Goal: Task Accomplishment & Management: Use online tool/utility

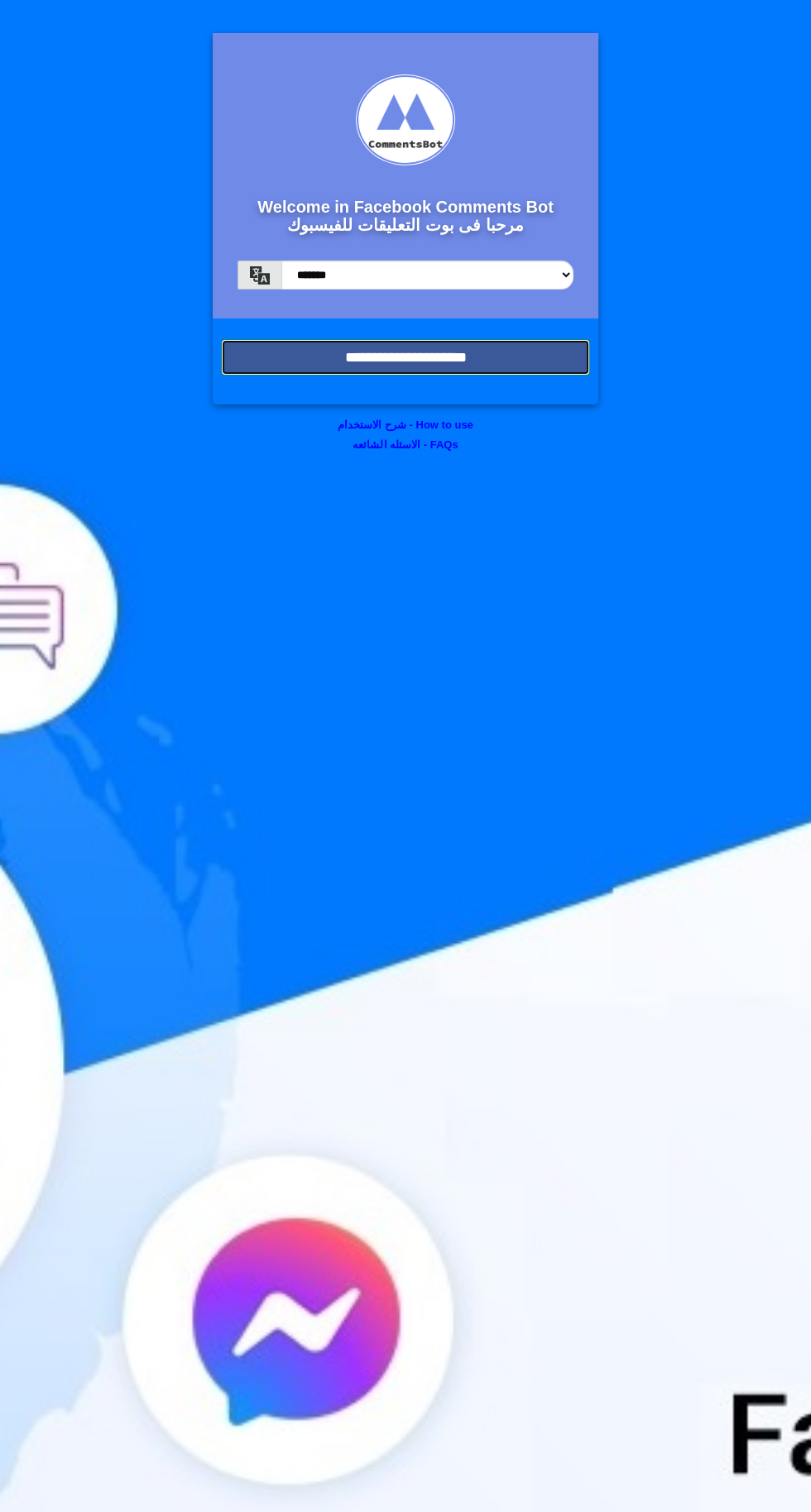
click at [262, 349] on input "**********" at bounding box center [405, 356] width 369 height 36
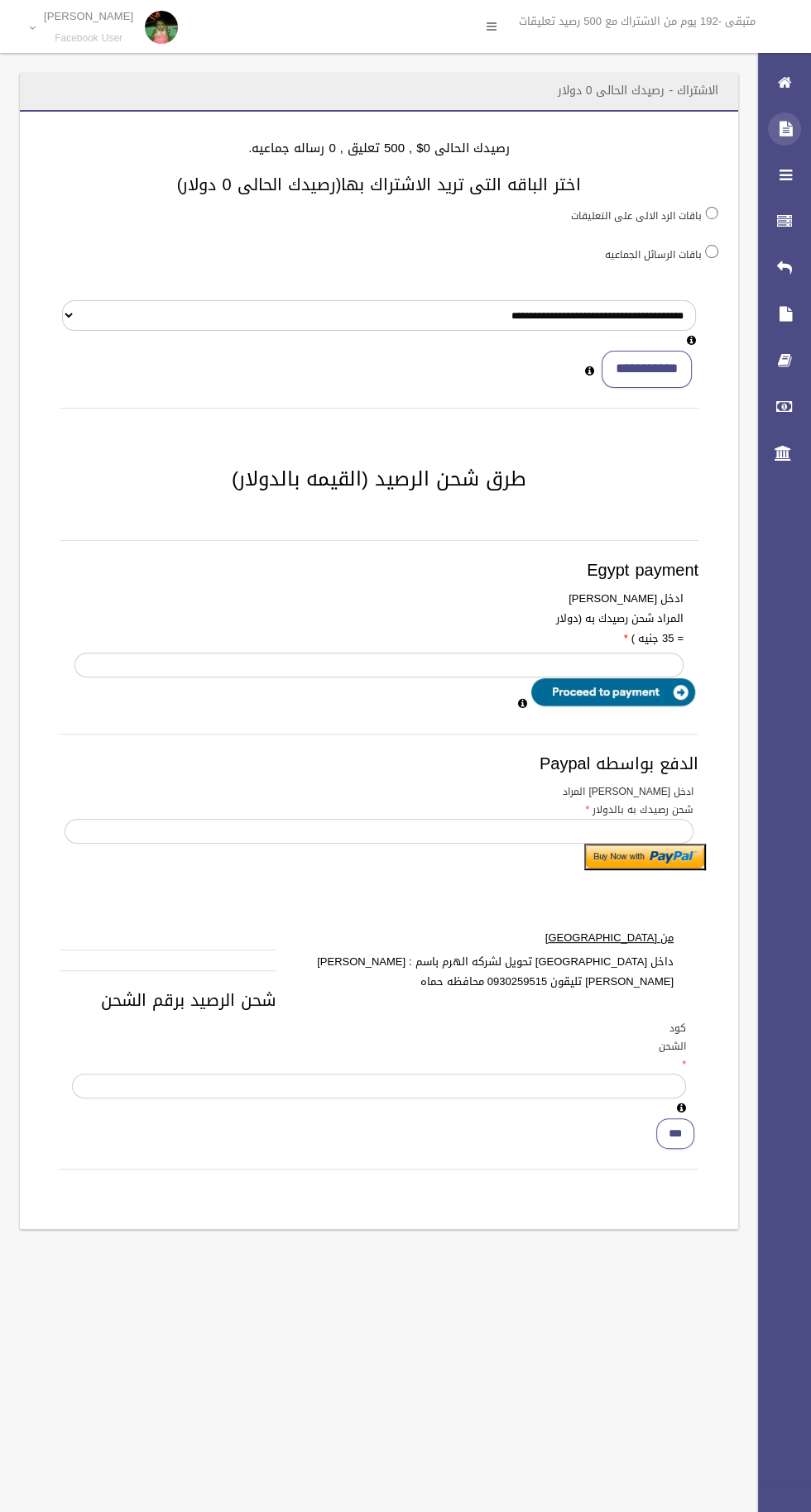
click at [776, 133] on div at bounding box center [785, 130] width 34 height 34
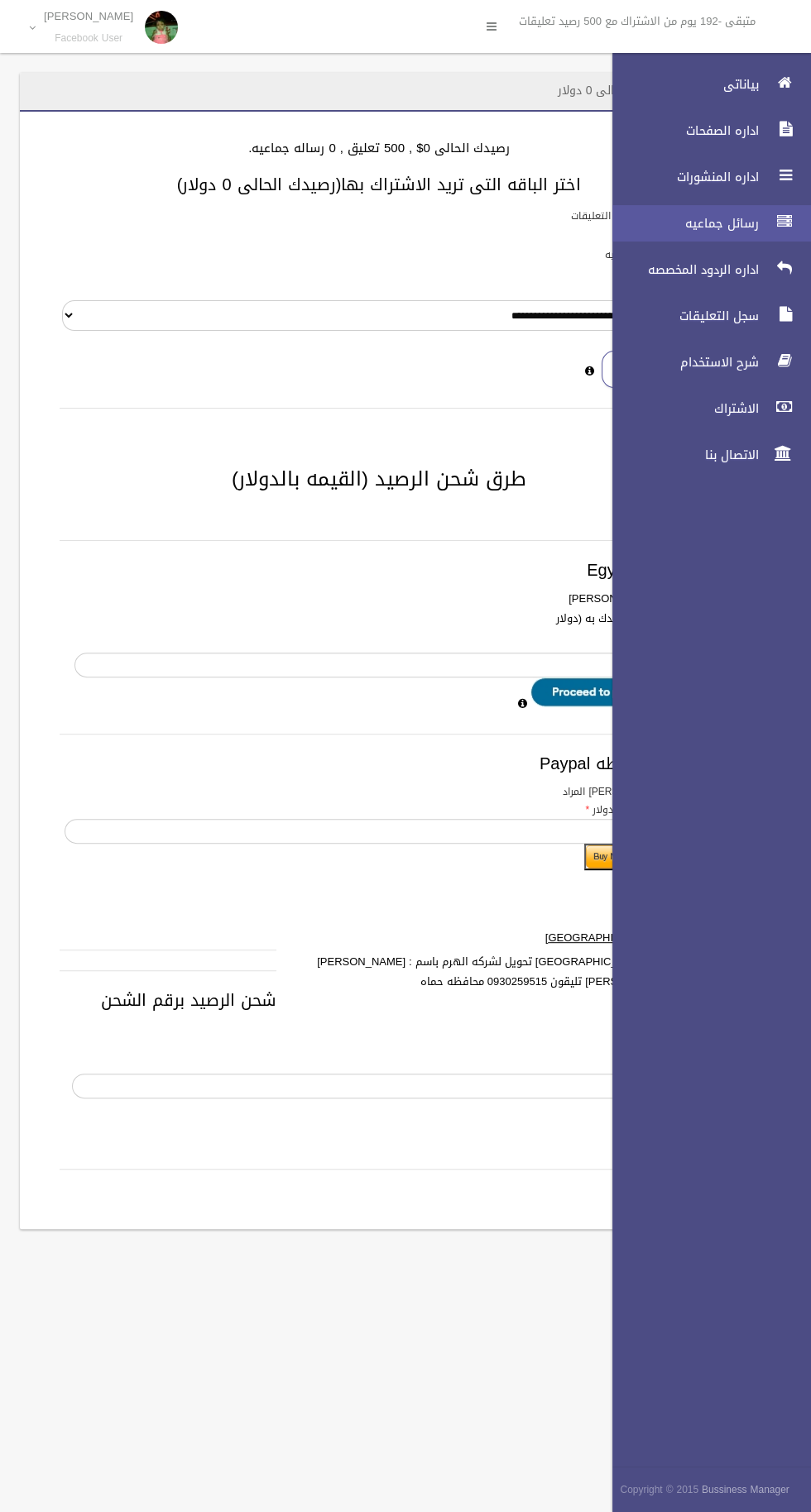
click at [705, 216] on span "رسائل جماعيه" at bounding box center [681, 223] width 166 height 17
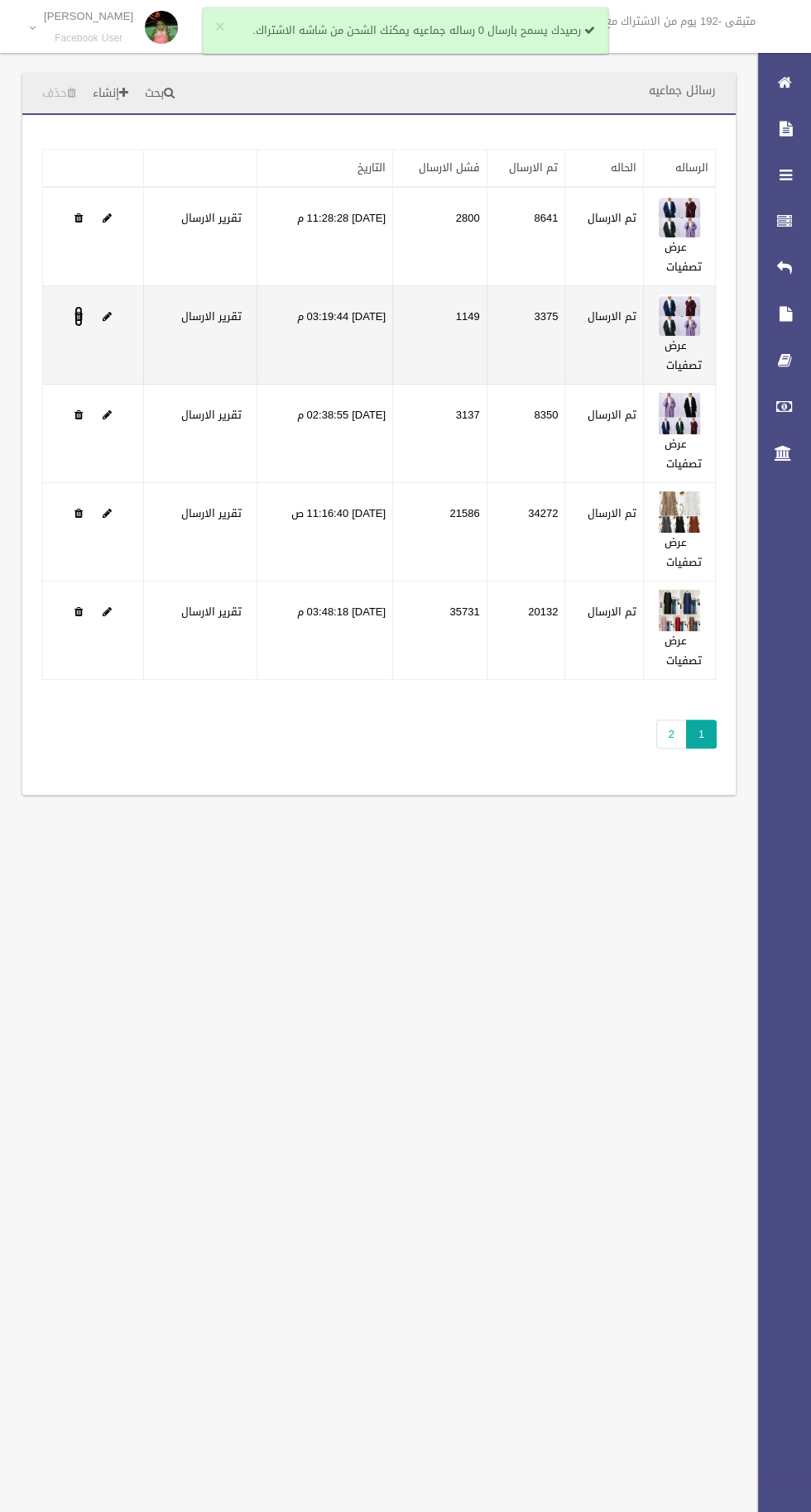
click at [74, 326] on link at bounding box center [78, 316] width 8 height 20
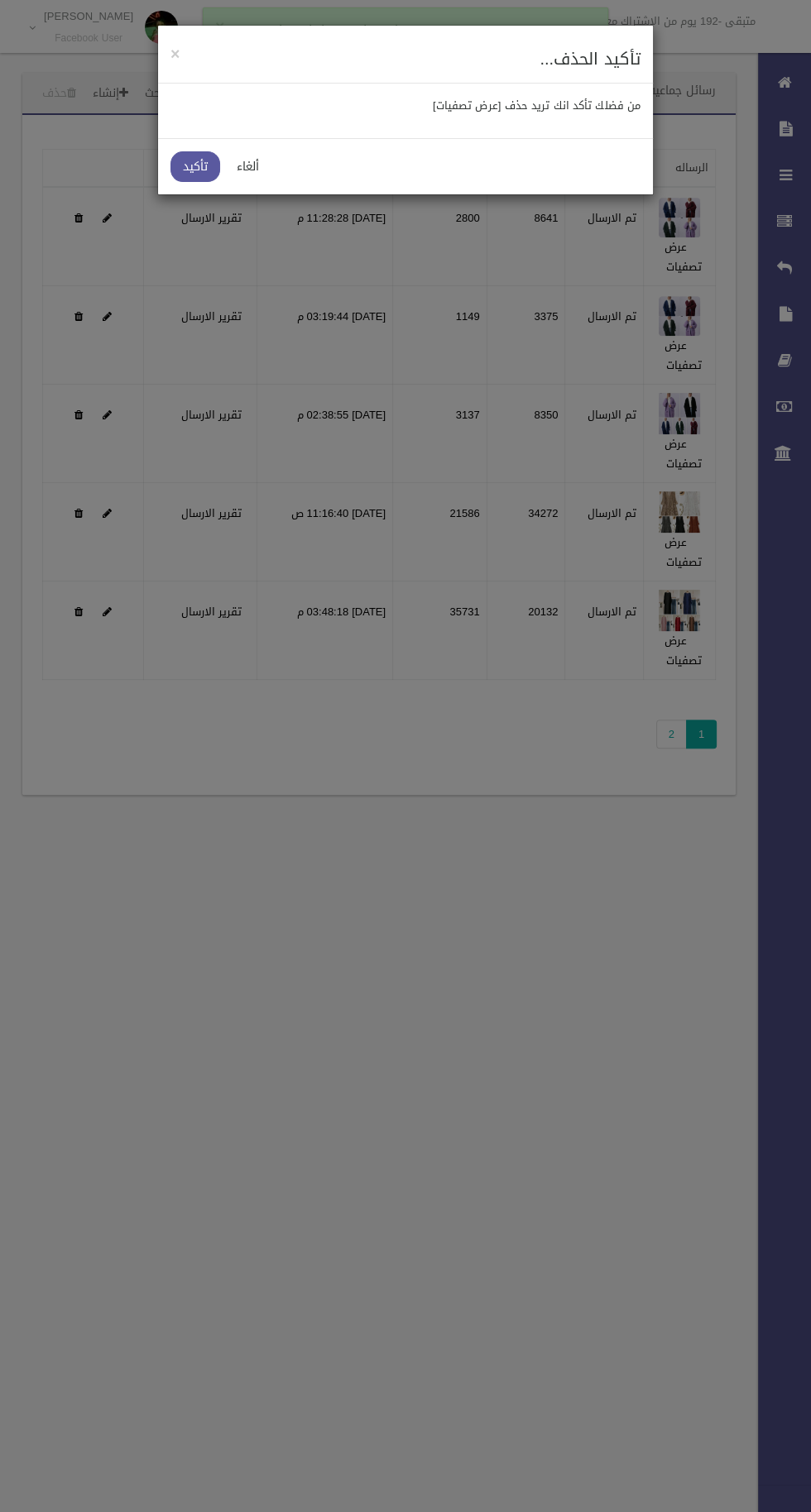
click at [86, 326] on div at bounding box center [405, 756] width 811 height 1512
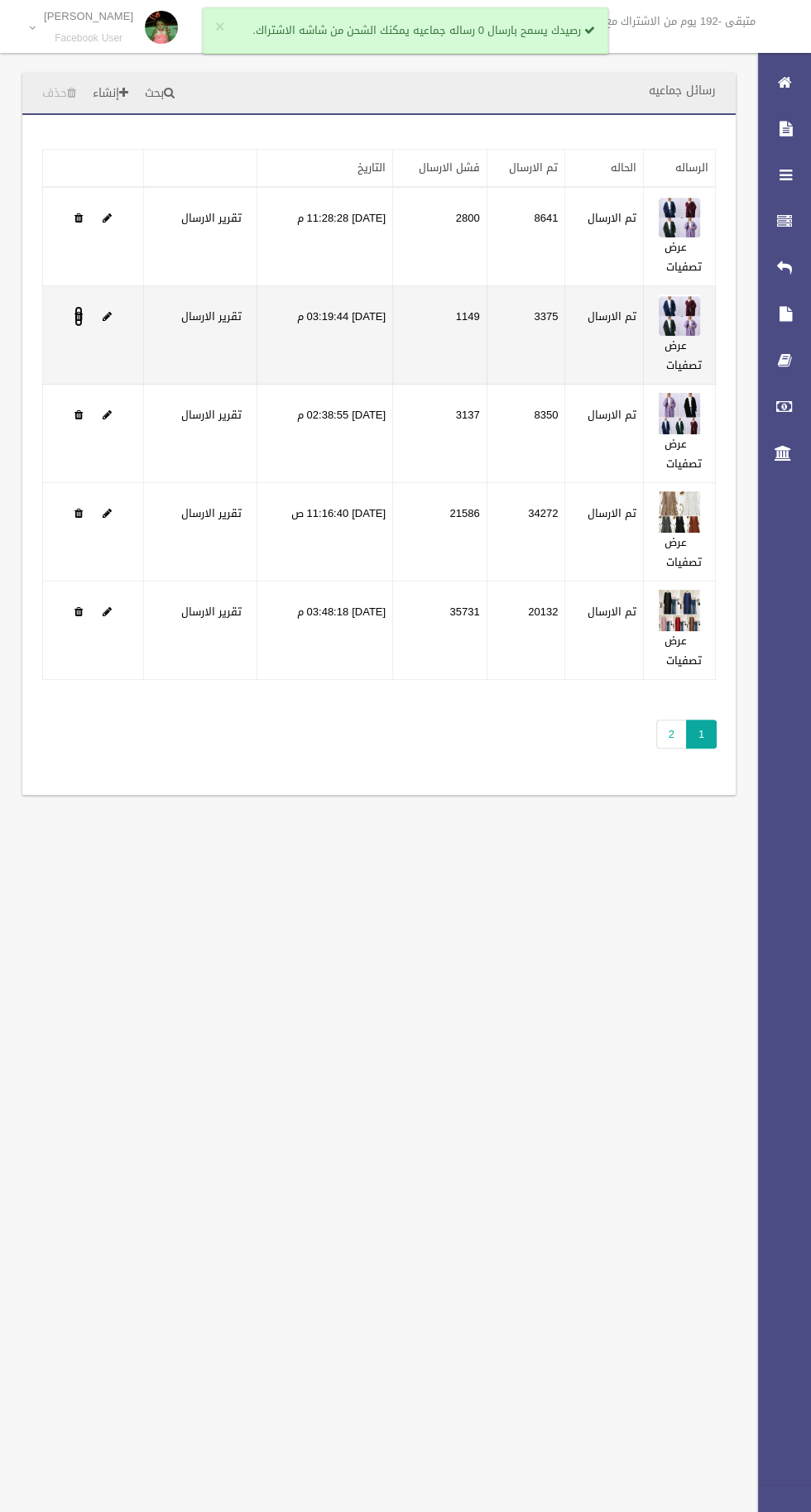
click at [78, 322] on link at bounding box center [78, 316] width 8 height 20
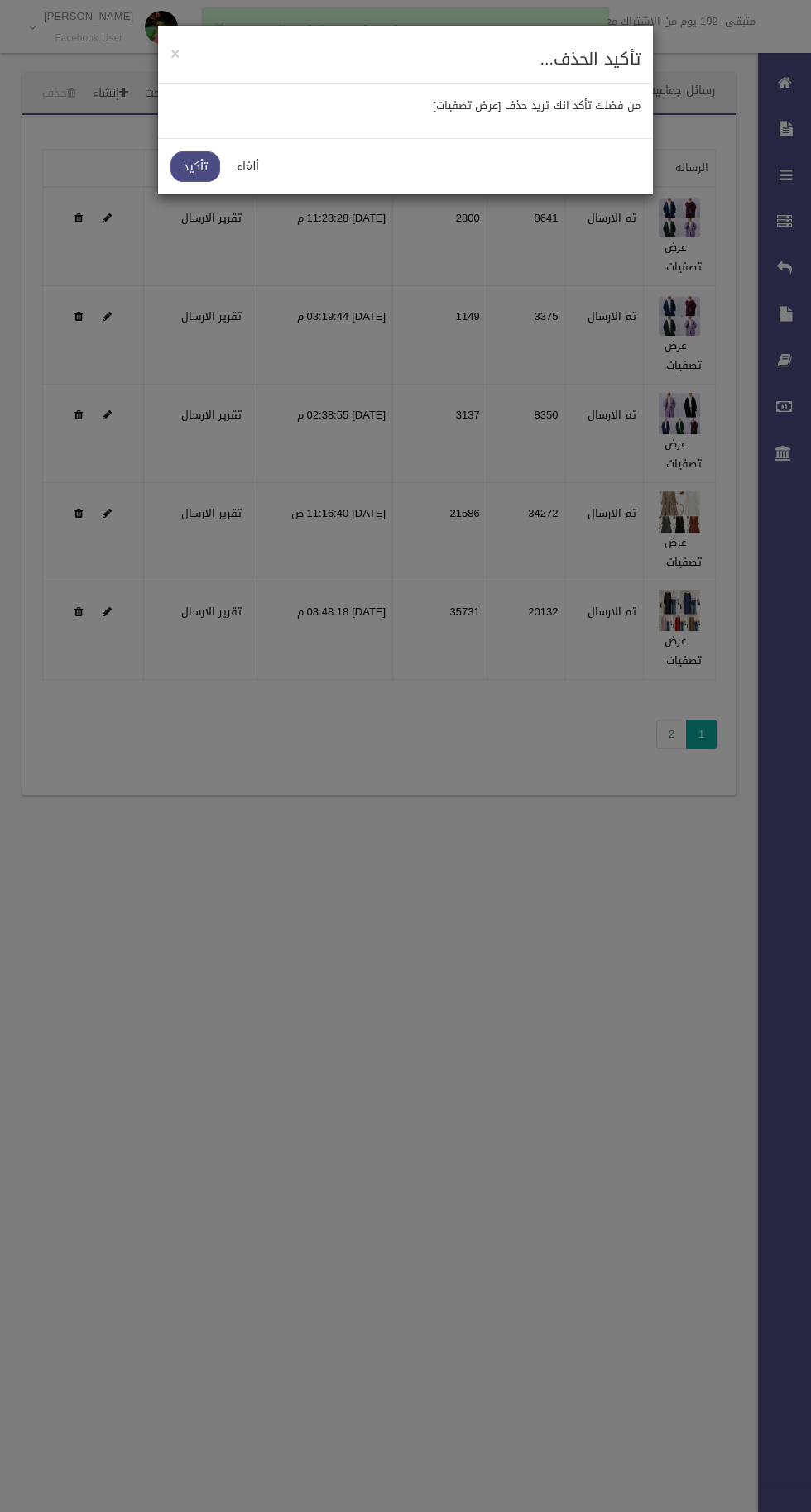
click at [176, 177] on link "تأكيد" at bounding box center [195, 167] width 49 height 31
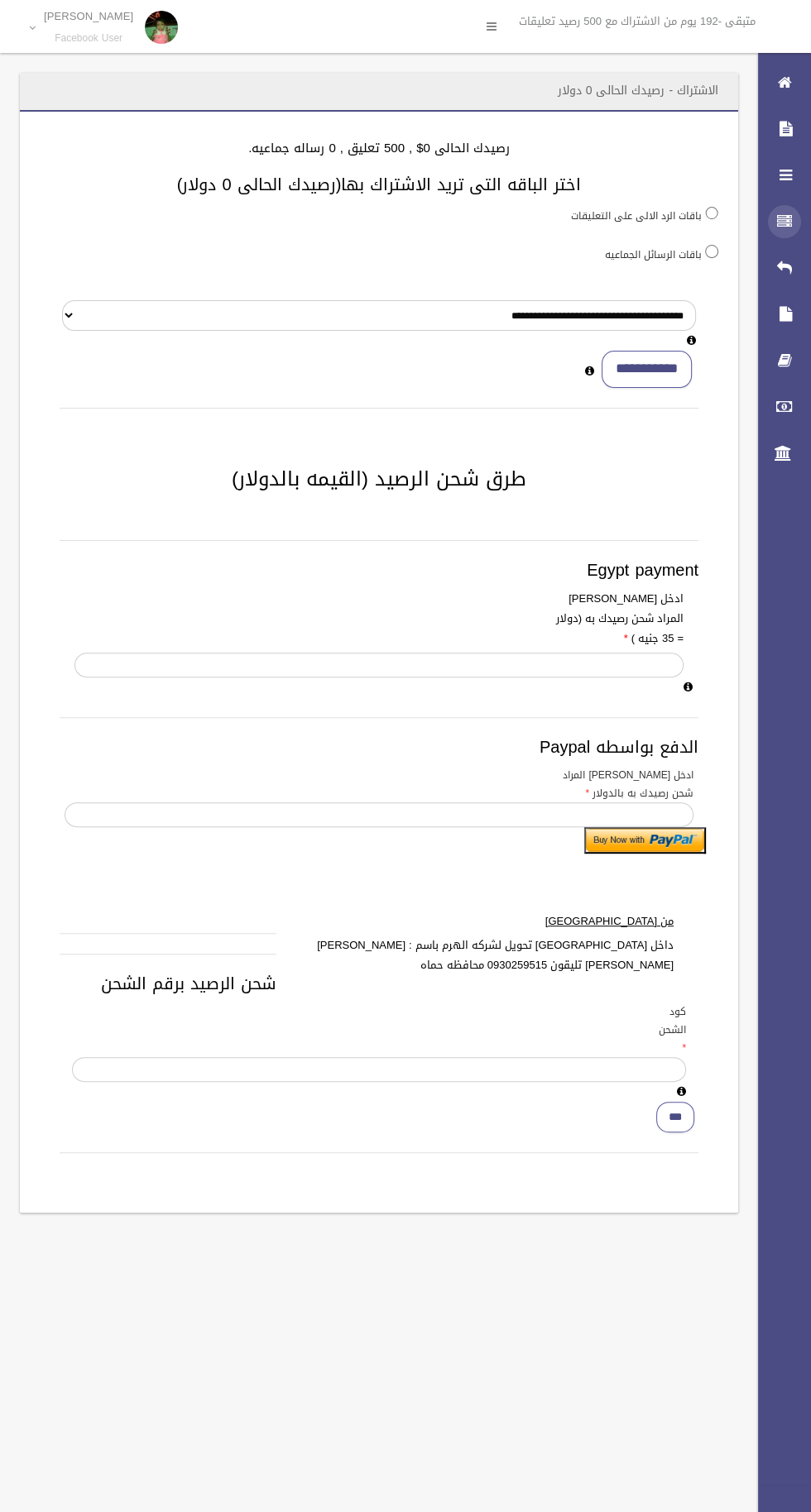
click at [784, 221] on icon at bounding box center [785, 222] width 15 height 34
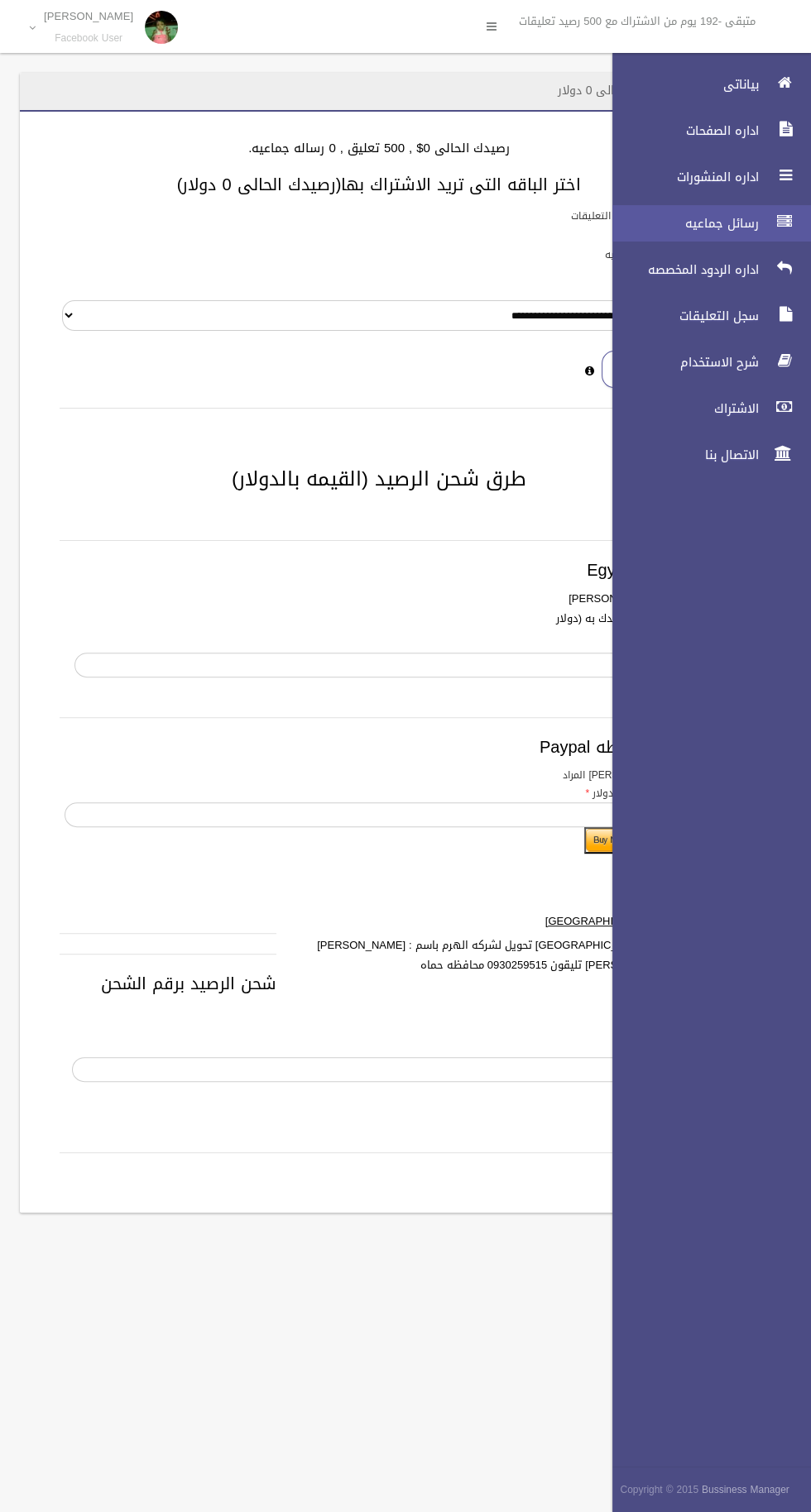
click at [705, 229] on span "رسائل جماعيه" at bounding box center [681, 223] width 166 height 17
